Goal: Navigation & Orientation: Find specific page/section

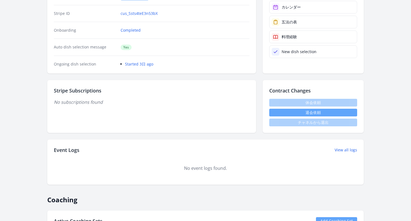
scroll to position [5, 0]
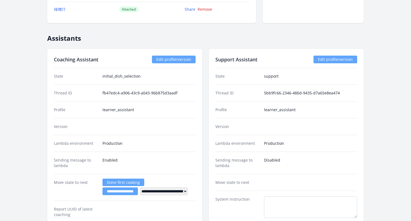
scroll to position [512, 0]
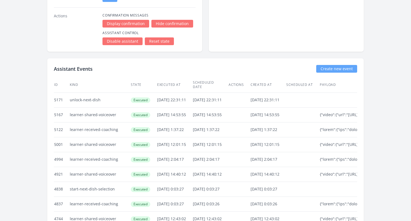
scroll to position [1111, 0]
